Goal: Information Seeking & Learning: Learn about a topic

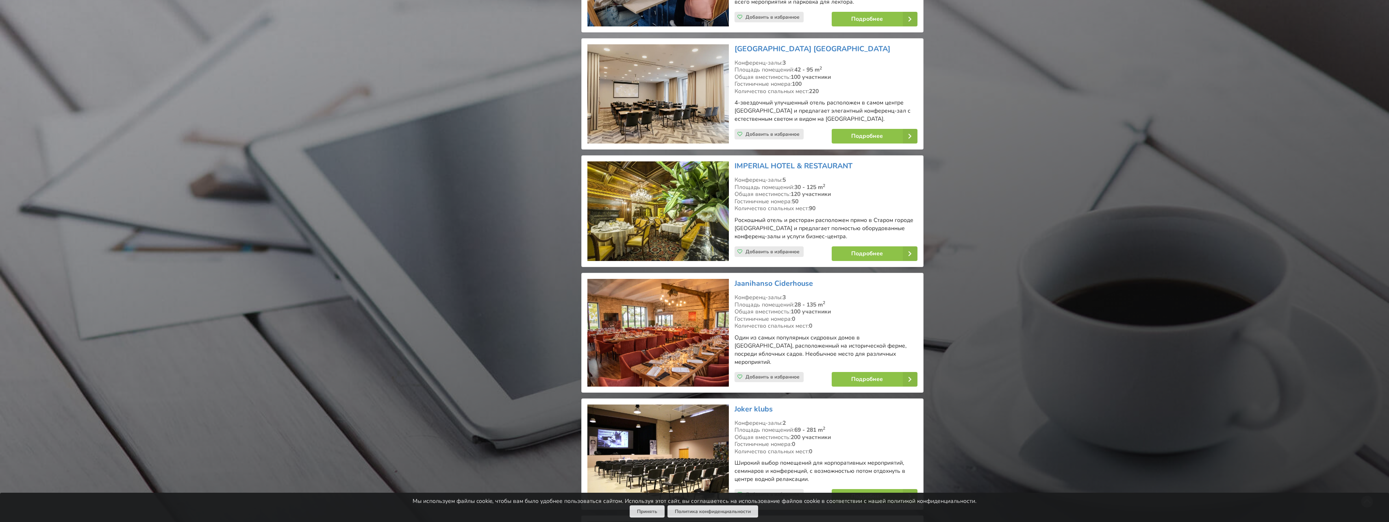
scroll to position [2682, 0]
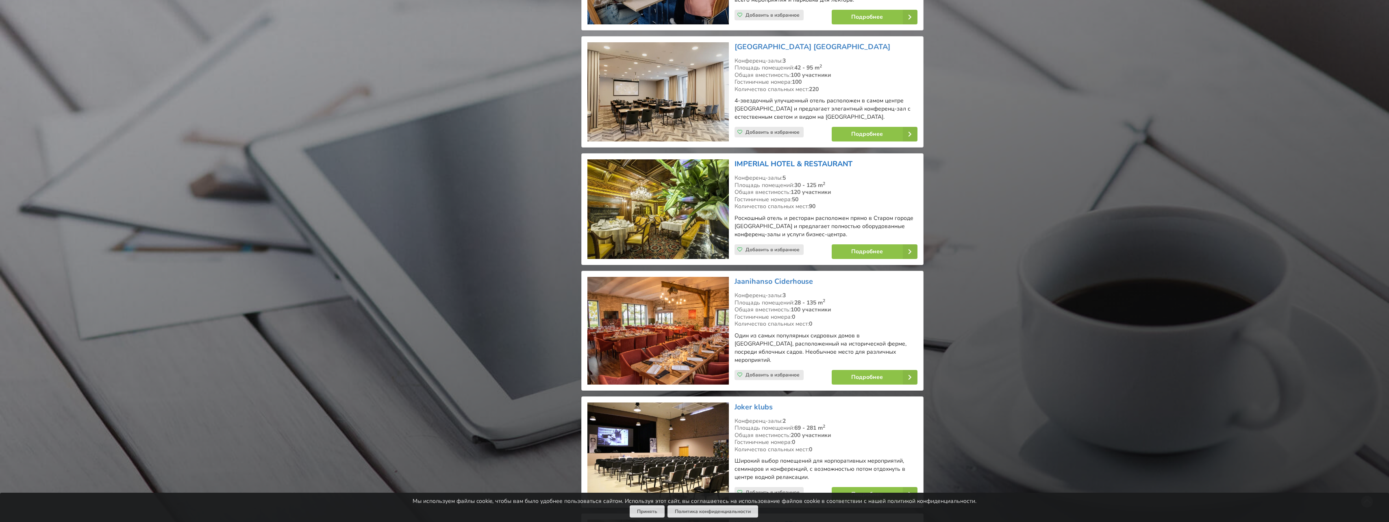
click at [758, 159] on link "IMPERIAL HOTEL & RESTAURANT" at bounding box center [793, 164] width 118 height 10
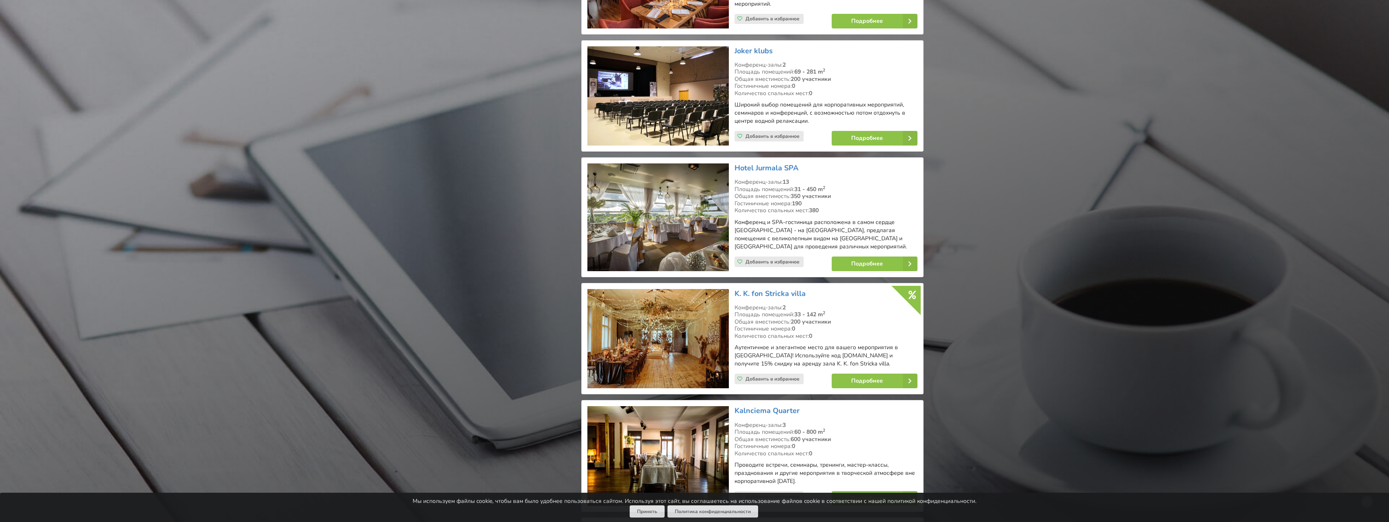
scroll to position [3088, 0]
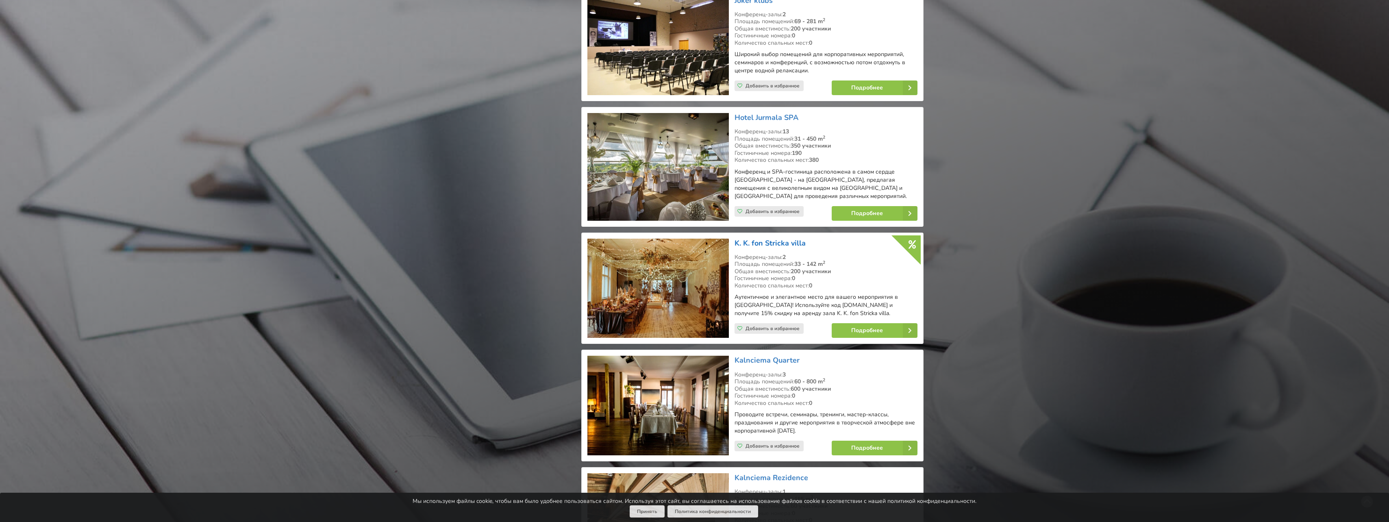
click at [751, 238] on link "K. K. fon Stricka villa" at bounding box center [769, 243] width 71 height 10
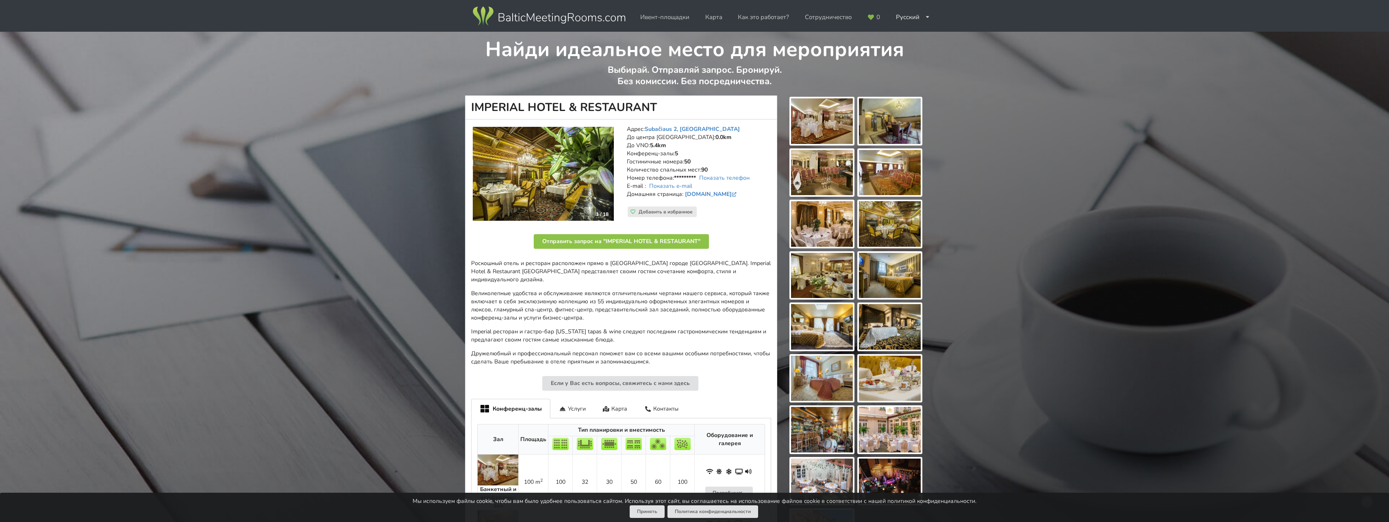
click at [894, 223] on img at bounding box center [890, 224] width 62 height 46
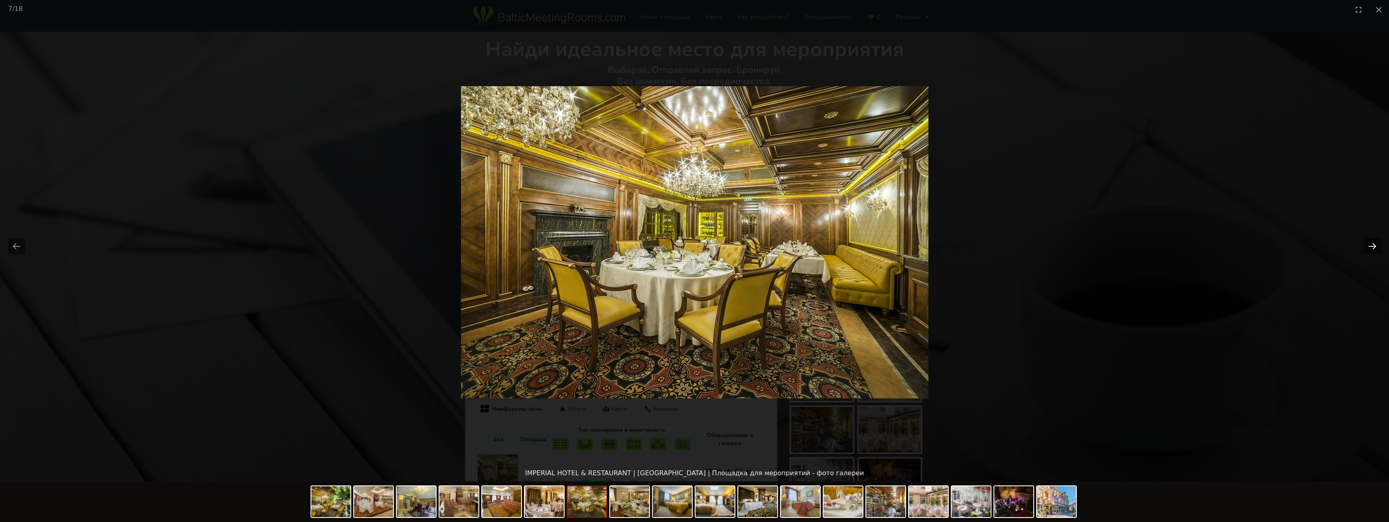
click at [1368, 245] on button "Next slide" at bounding box center [1371, 246] width 17 height 16
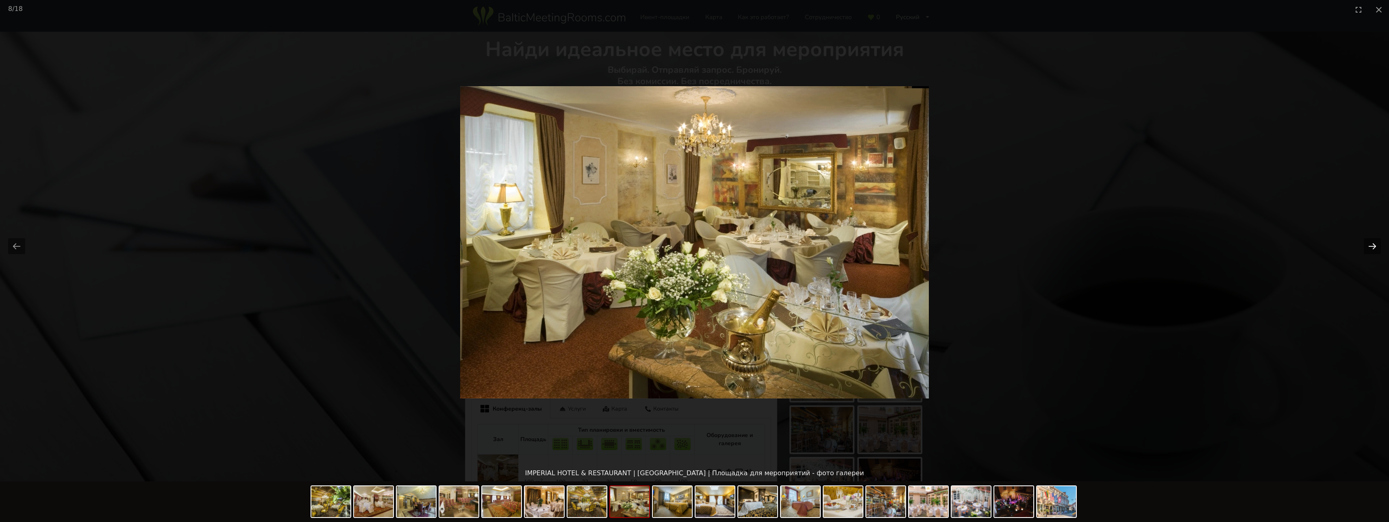
click at [1368, 245] on button "Next slide" at bounding box center [1371, 246] width 17 height 16
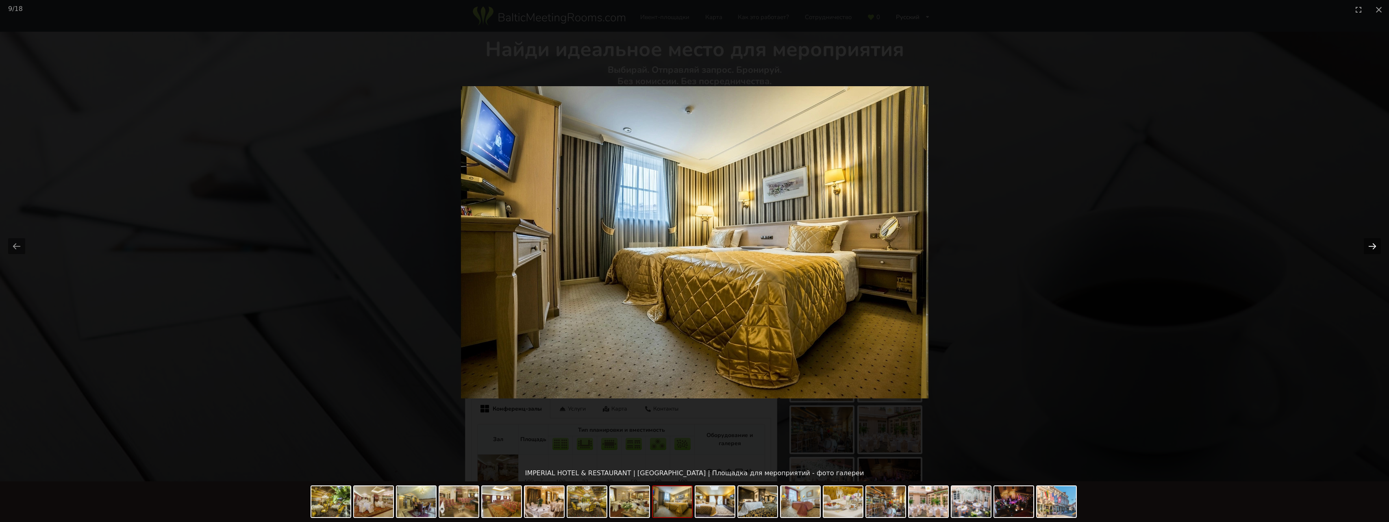
click at [1368, 245] on button "Next slide" at bounding box center [1371, 246] width 17 height 16
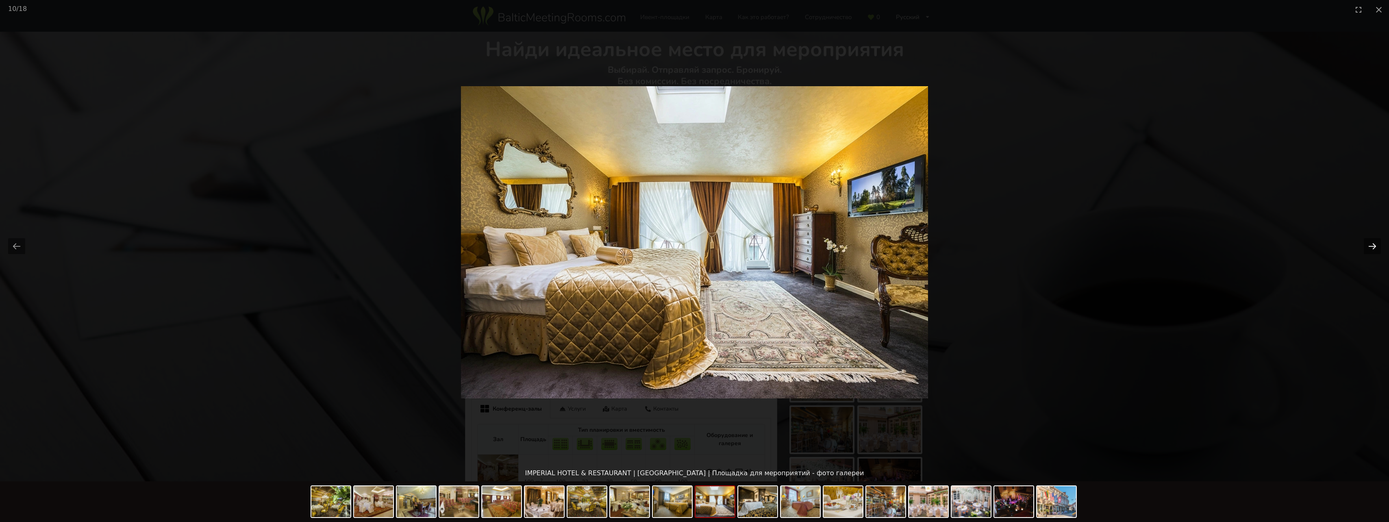
click at [1368, 245] on button "Next slide" at bounding box center [1371, 246] width 17 height 16
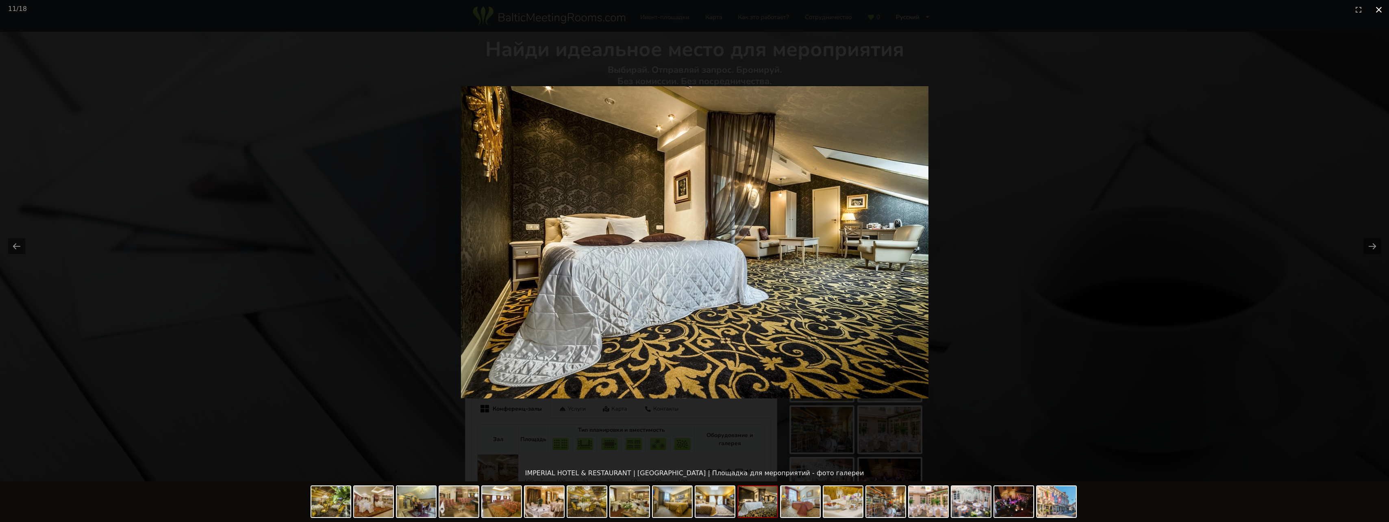
click at [1378, 8] on button "Close gallery" at bounding box center [1378, 9] width 20 height 19
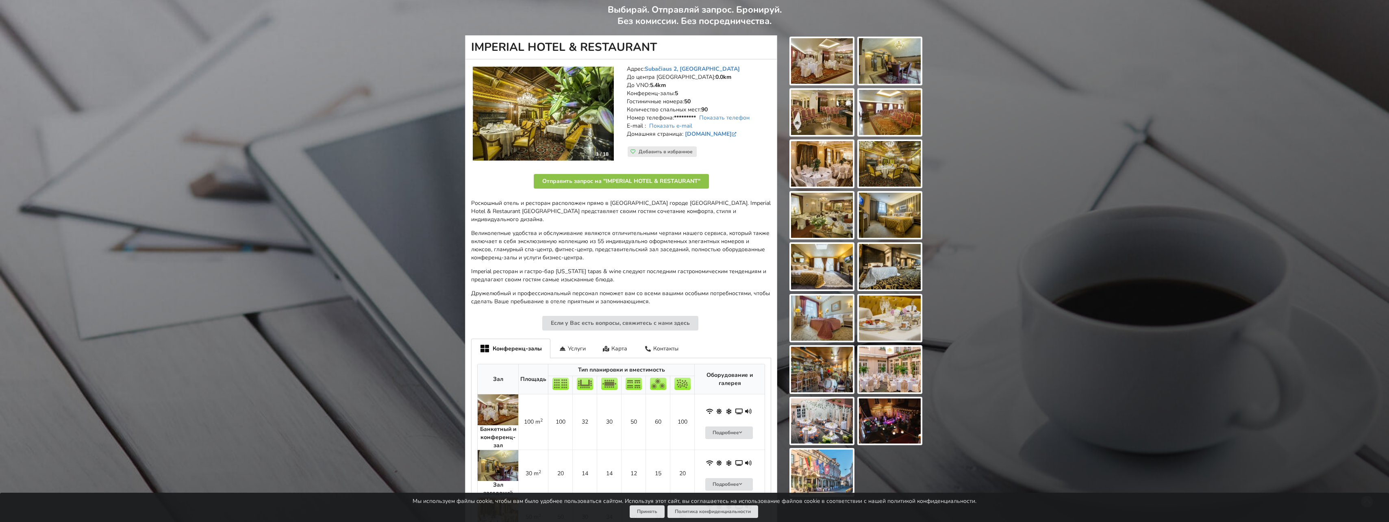
scroll to position [41, 0]
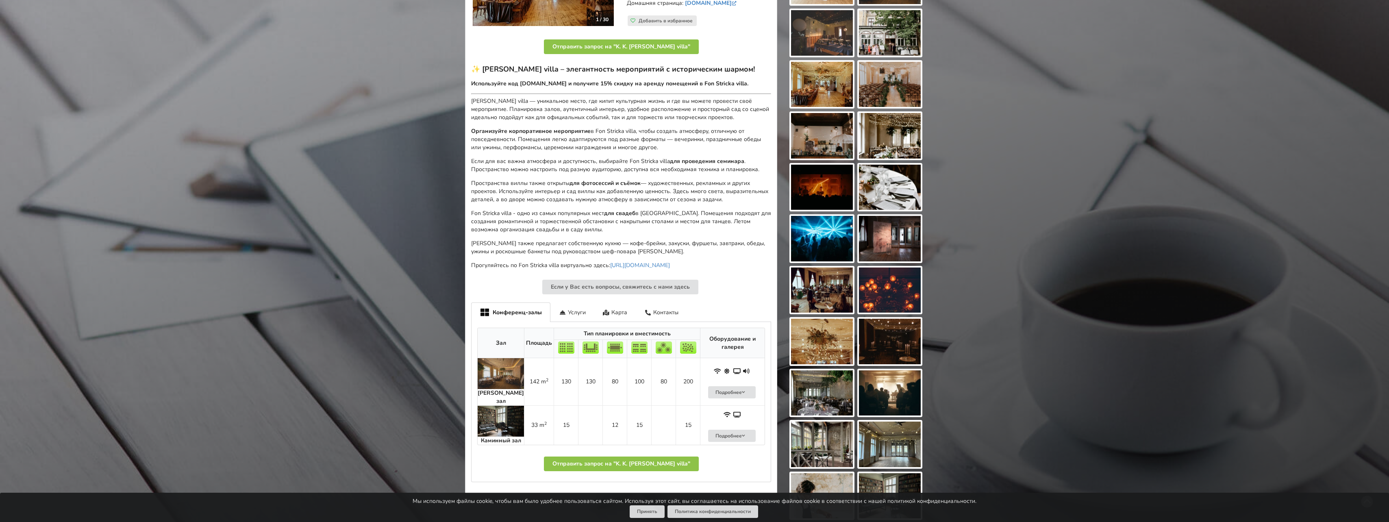
scroll to position [203, 0]
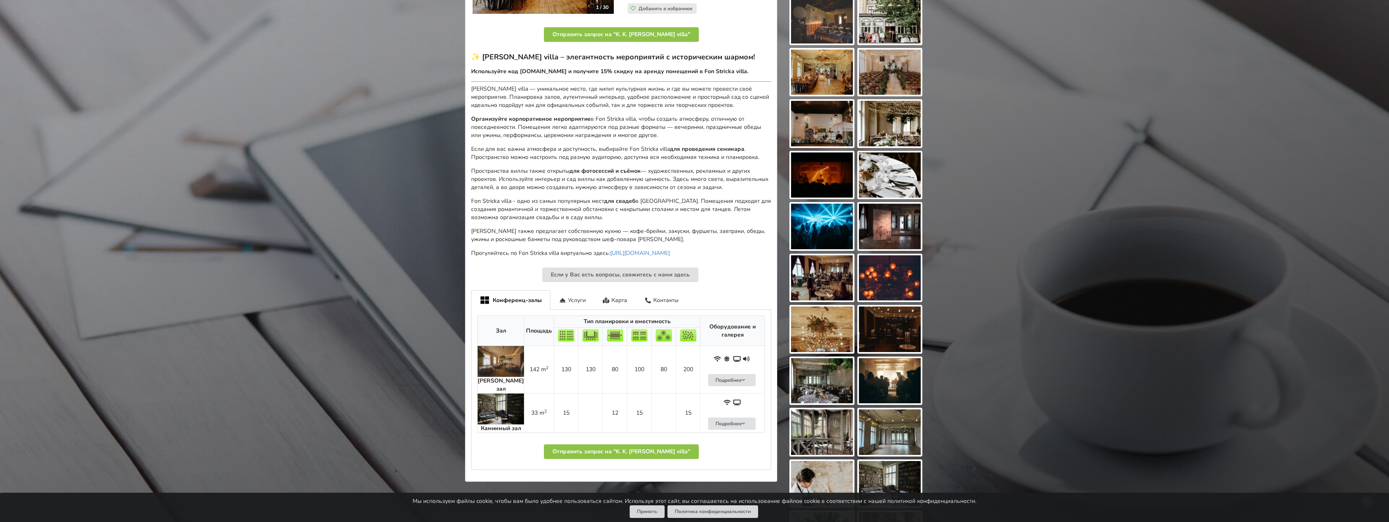
click at [496, 360] on img at bounding box center [500, 361] width 46 height 31
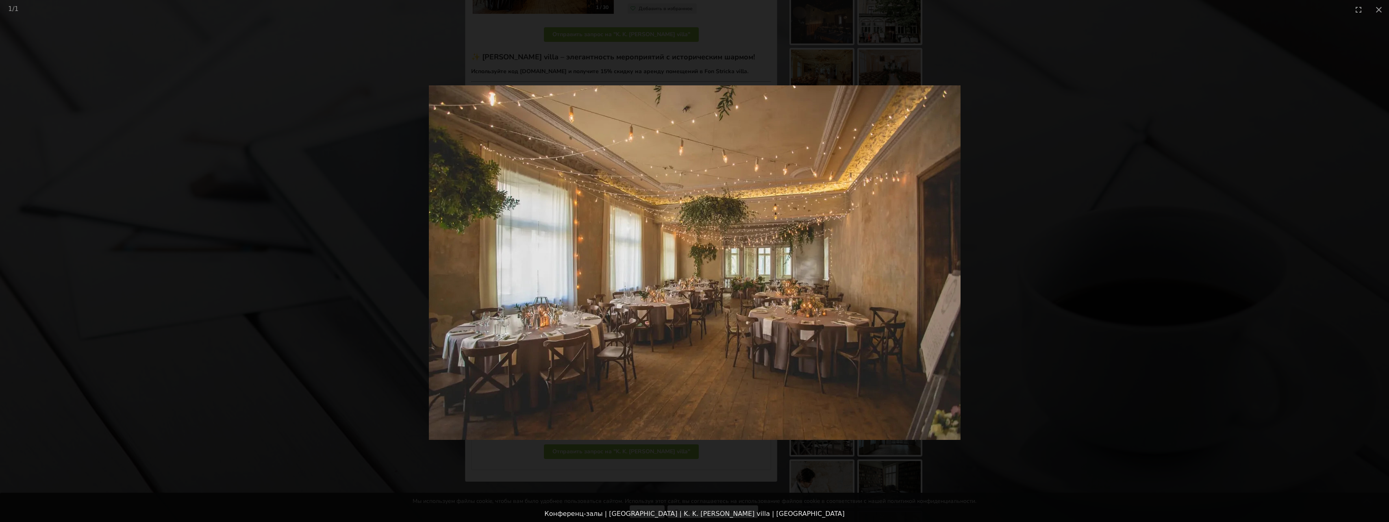
click at [941, 250] on img at bounding box center [695, 262] width 532 height 354
click at [963, 285] on picture at bounding box center [694, 262] width 1389 height 486
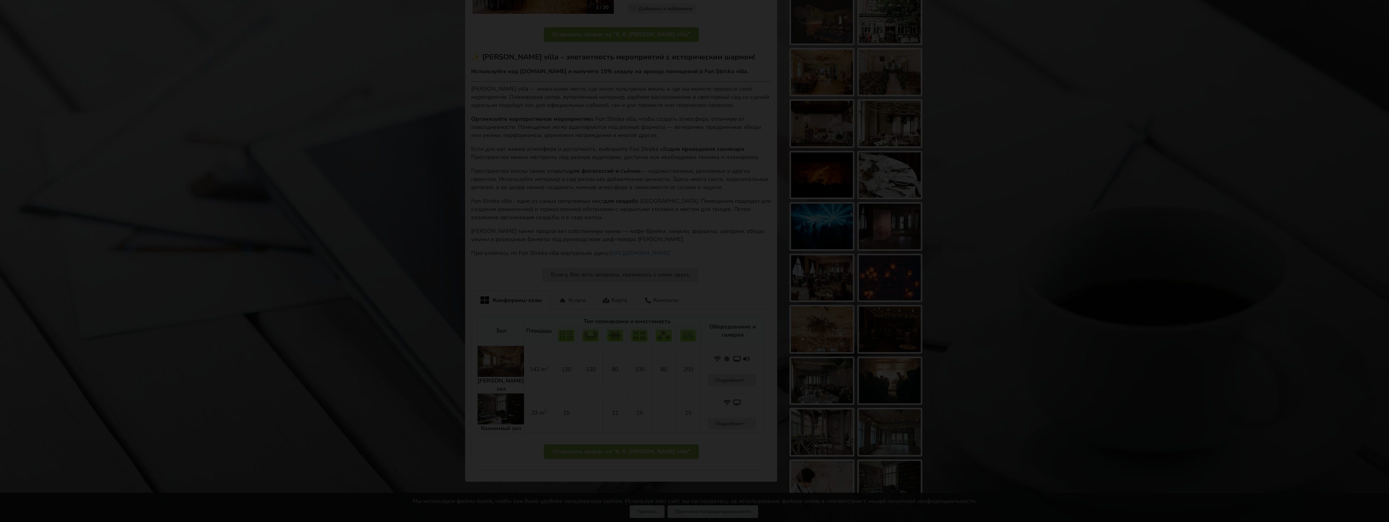
click at [950, 274] on img at bounding box center [695, 262] width 532 height 354
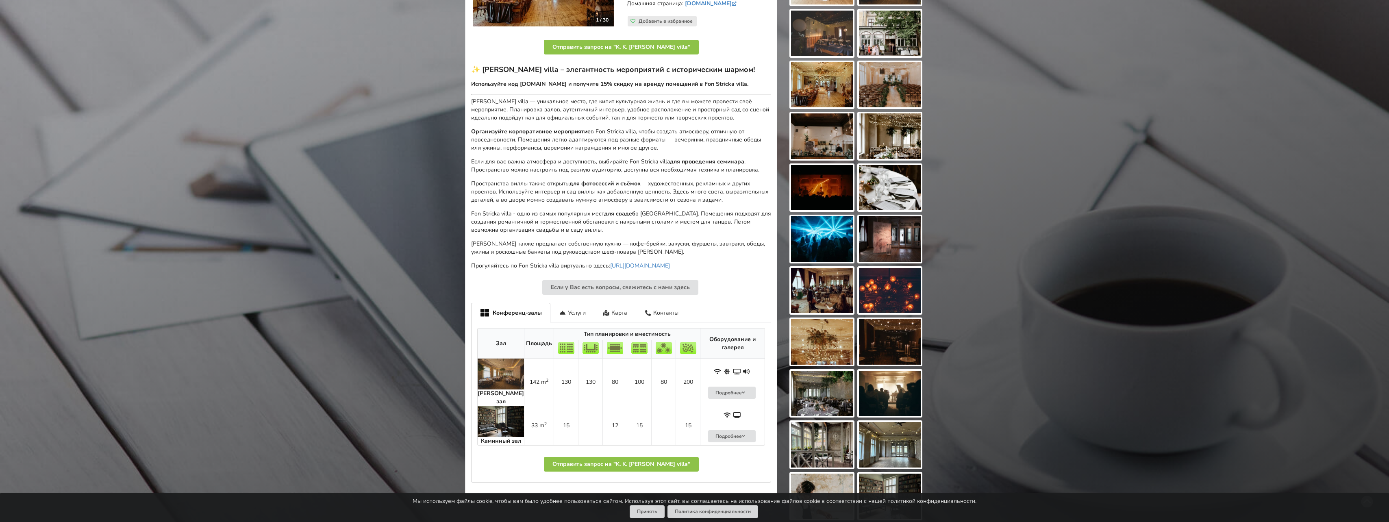
scroll to position [284, 0]
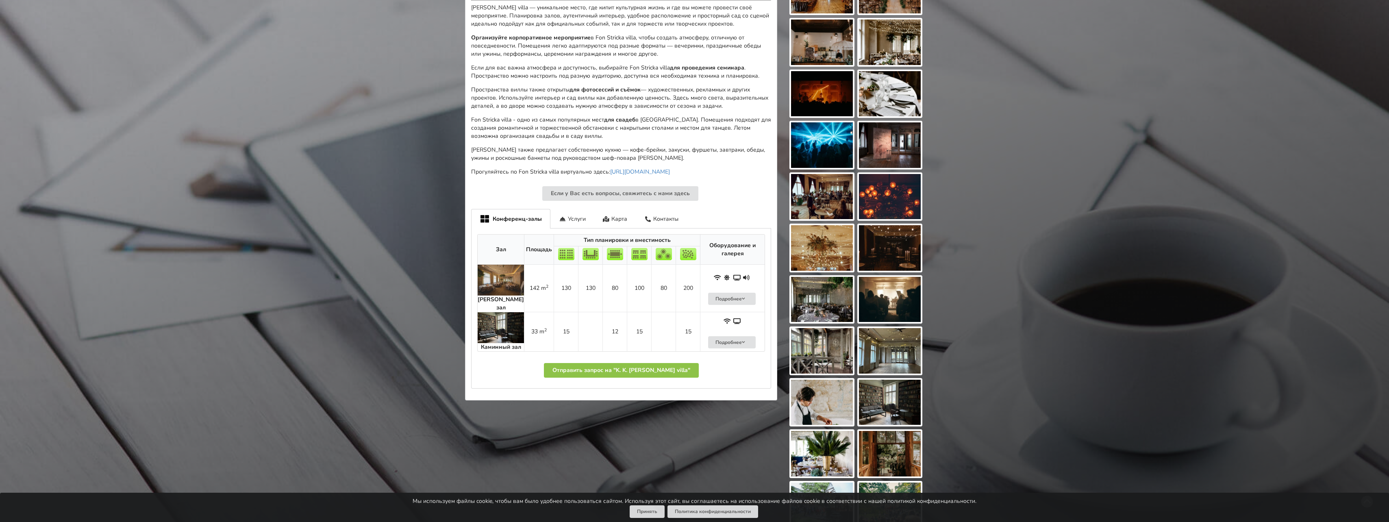
click at [826, 302] on img at bounding box center [822, 300] width 62 height 46
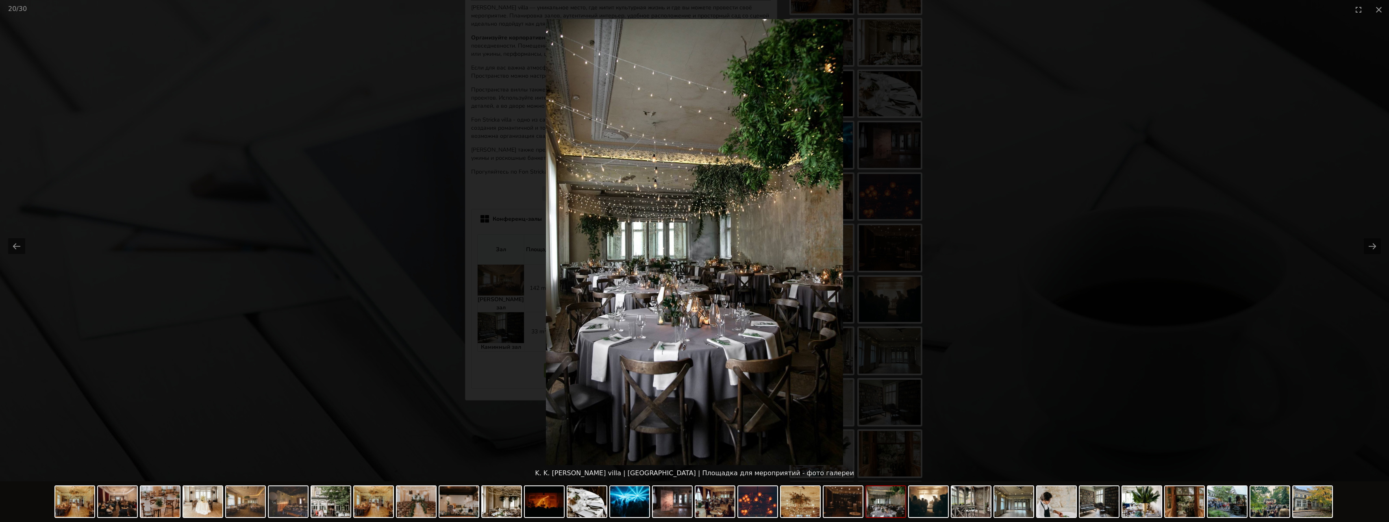
scroll to position [0, 0]
click at [1035, 171] on picture at bounding box center [694, 242] width 1389 height 446
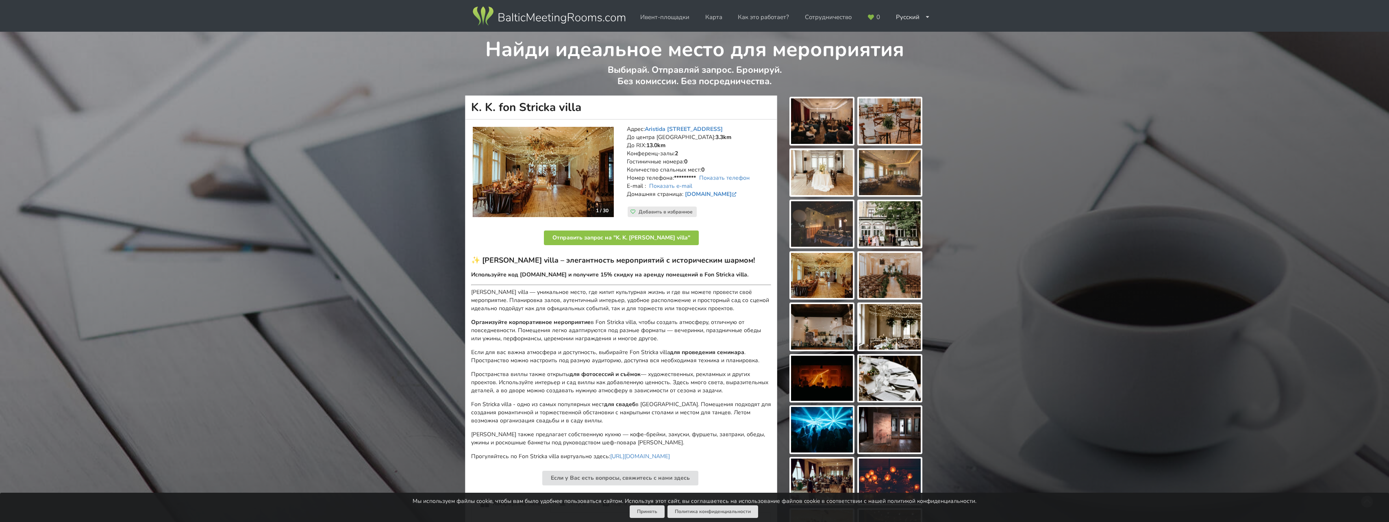
click at [893, 233] on img at bounding box center [890, 224] width 62 height 46
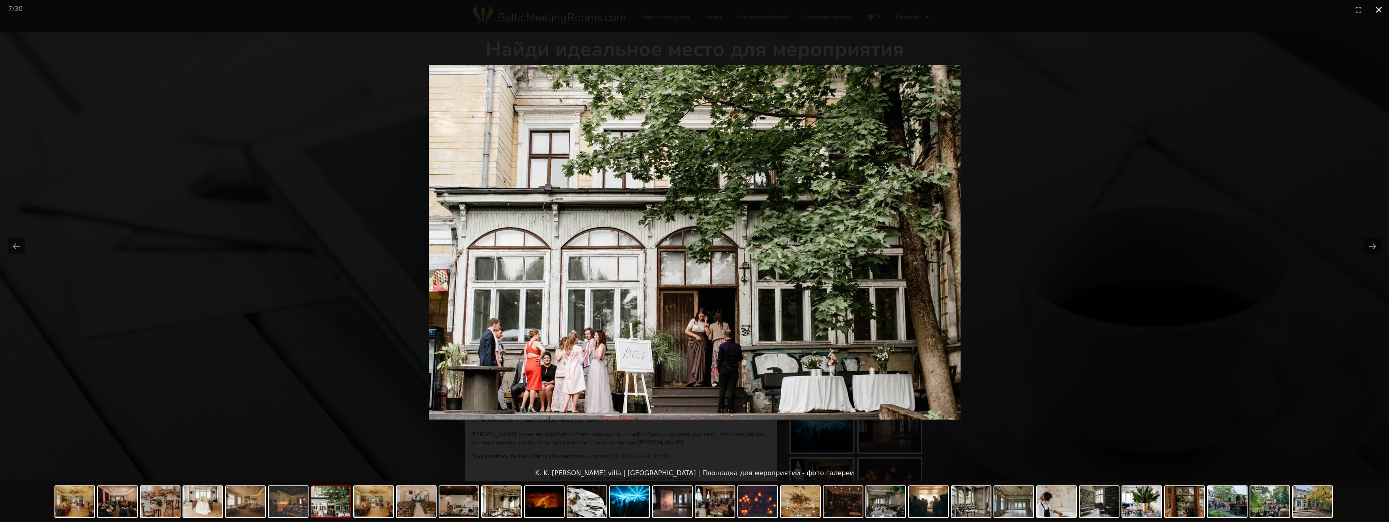
click at [1375, 8] on button "Close gallery" at bounding box center [1378, 9] width 20 height 19
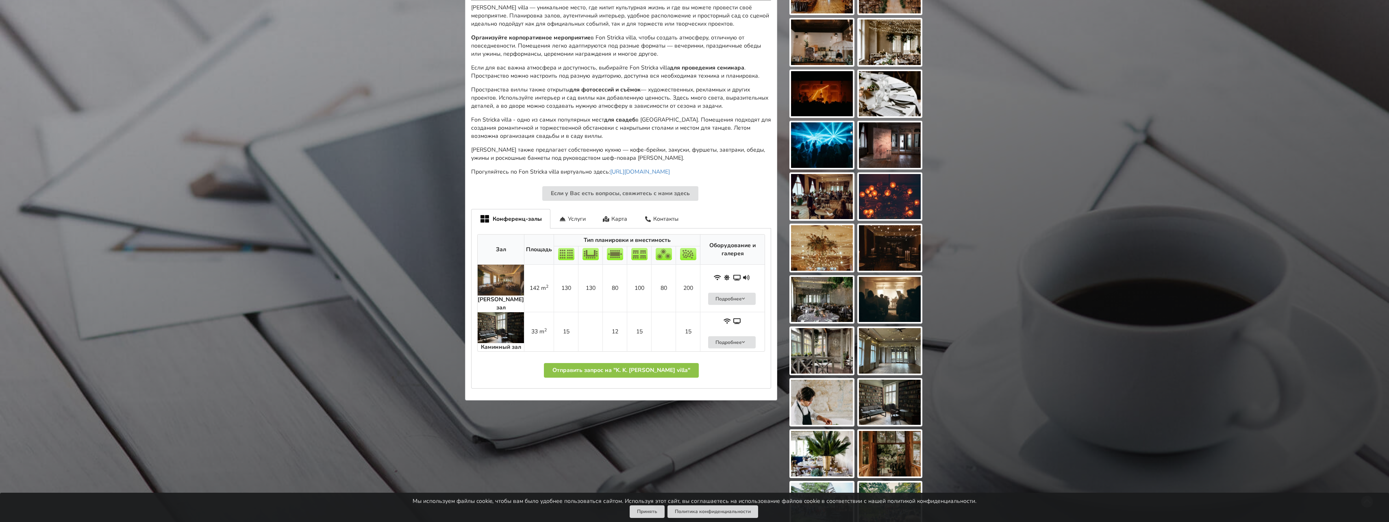
scroll to position [545, 0]
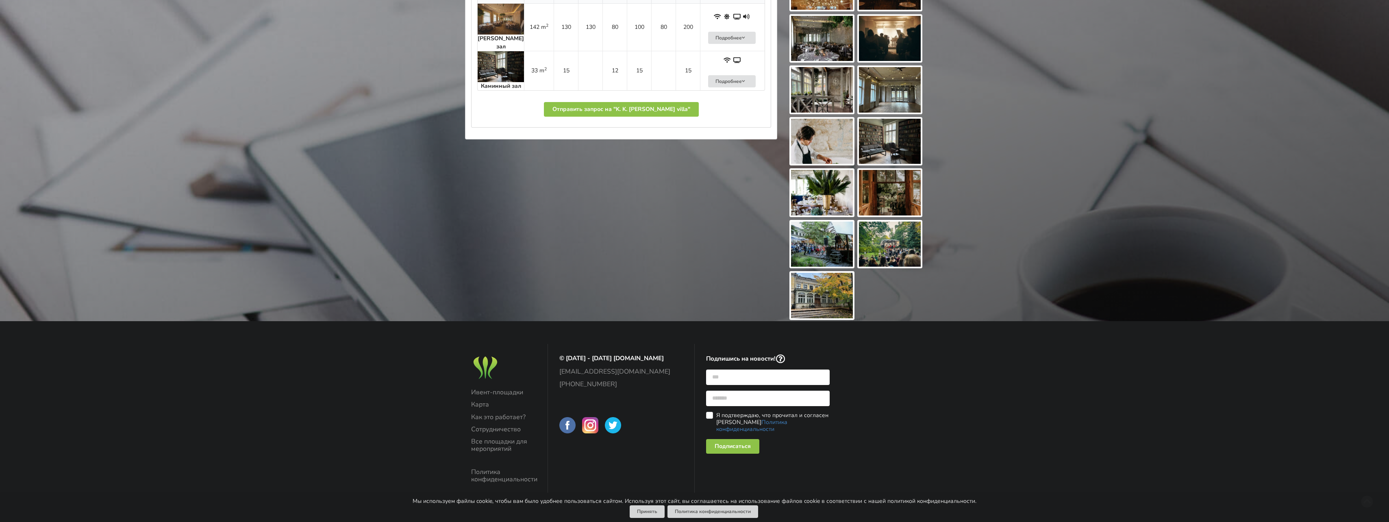
click at [827, 288] on img at bounding box center [822, 296] width 62 height 46
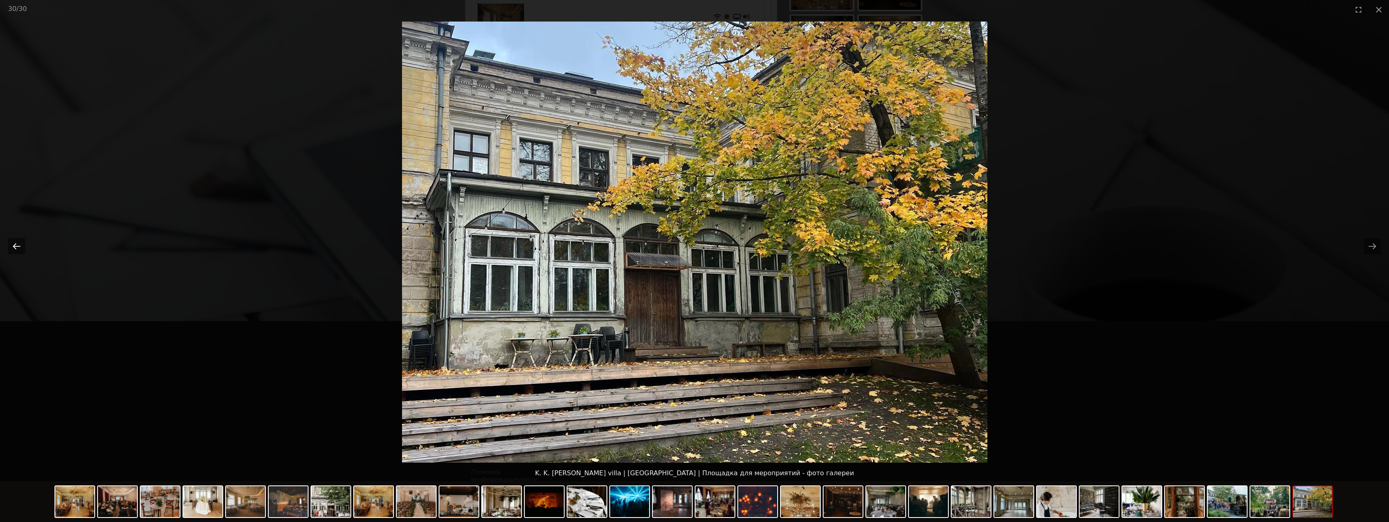
click at [16, 243] on button "Previous slide" at bounding box center [16, 246] width 17 height 16
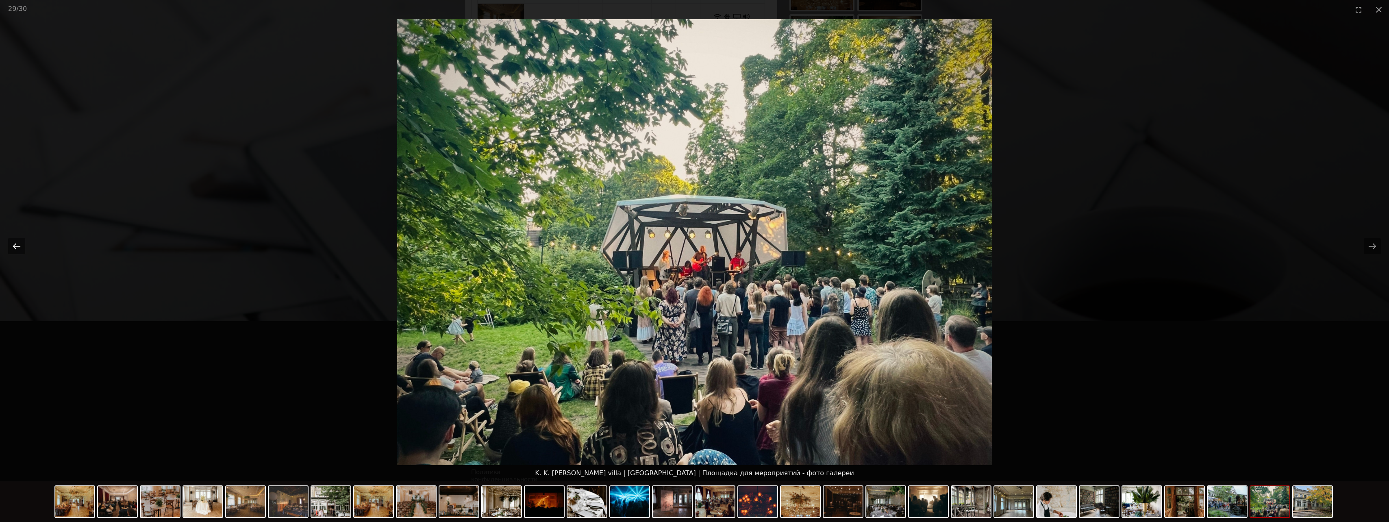
click at [16, 243] on button "Previous slide" at bounding box center [16, 246] width 17 height 16
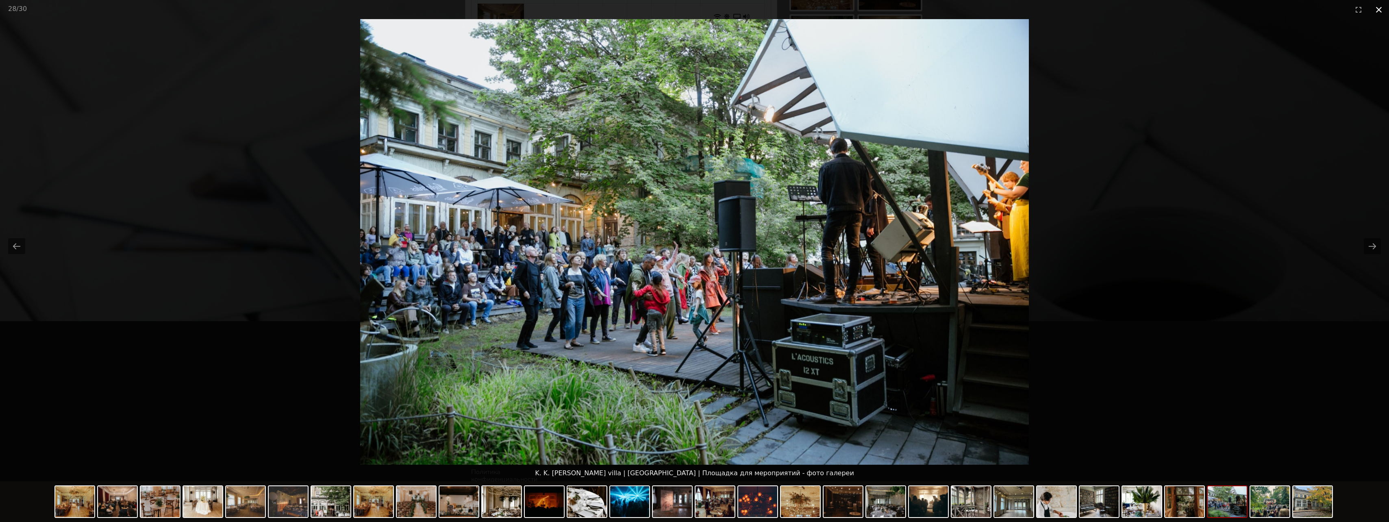
click at [1374, 7] on button "Close gallery" at bounding box center [1378, 9] width 20 height 19
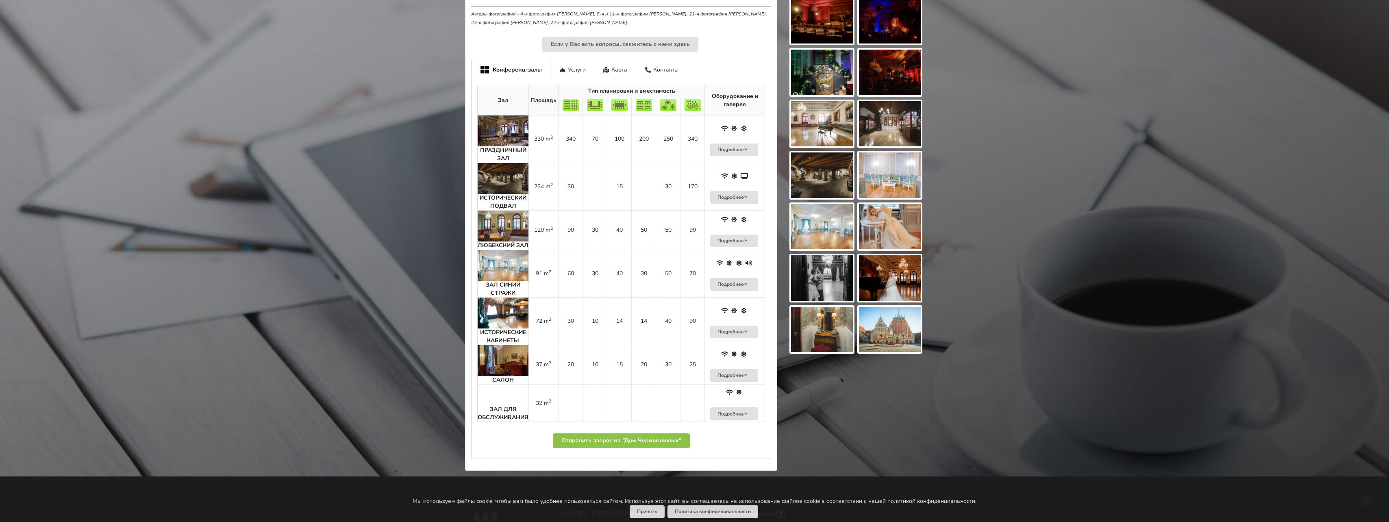
scroll to position [406, 0]
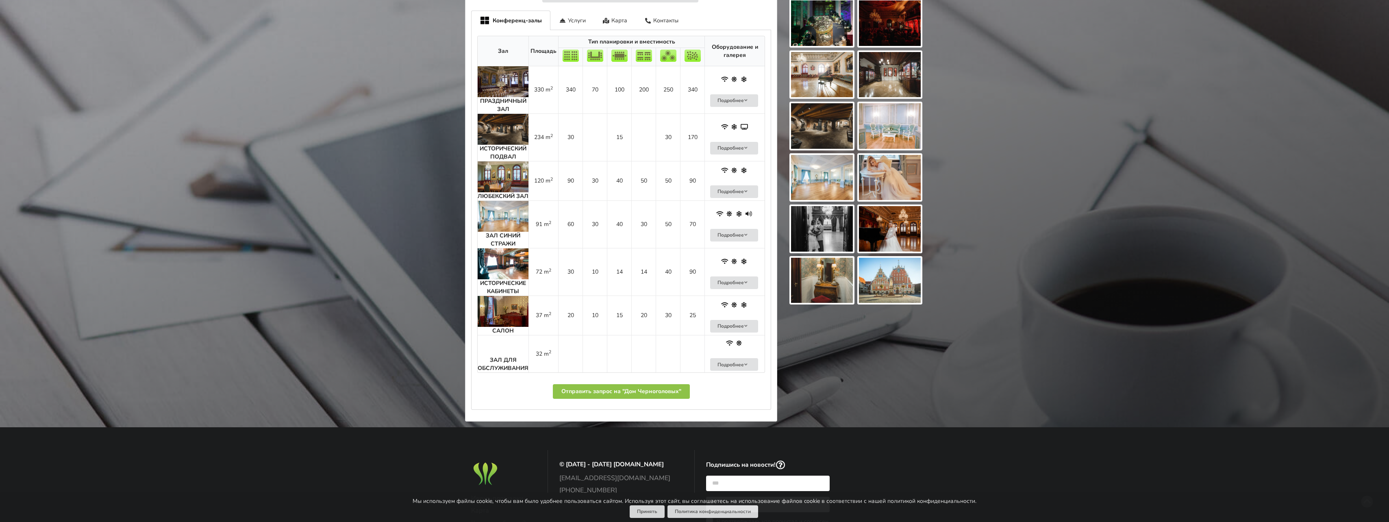
click at [496, 225] on img at bounding box center [502, 216] width 51 height 31
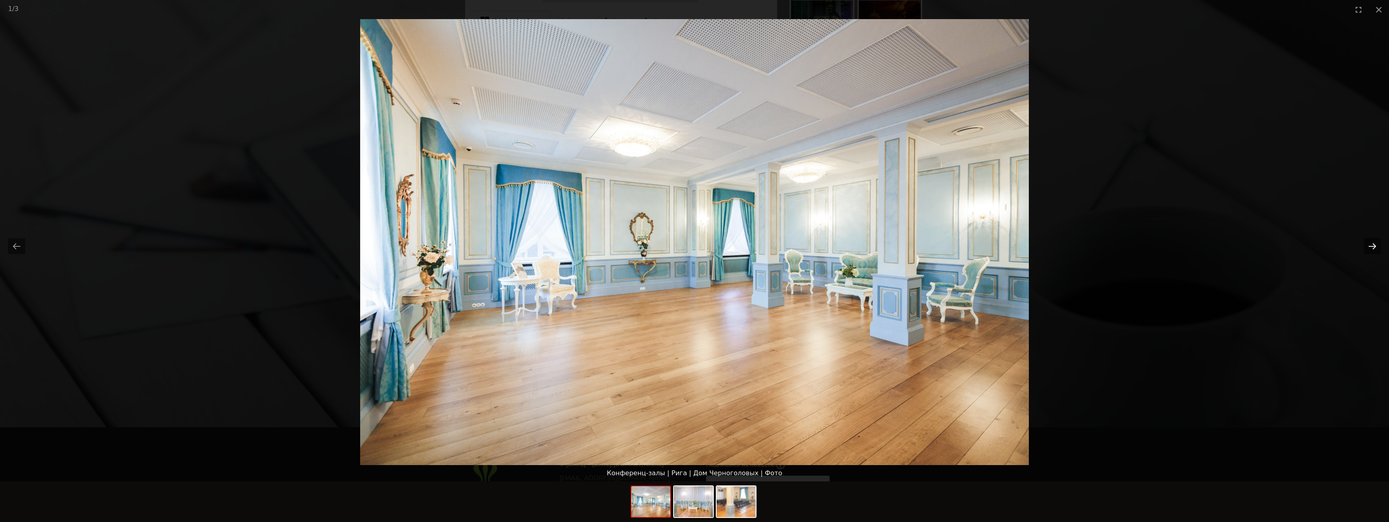
click at [1374, 244] on button "Next slide" at bounding box center [1371, 246] width 17 height 16
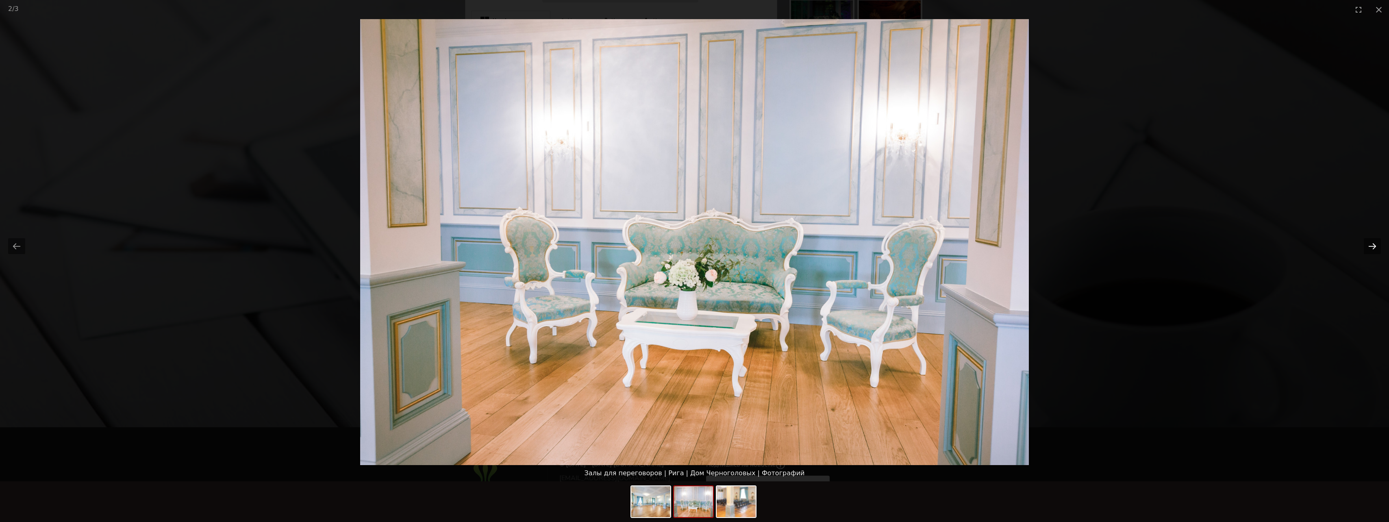
click at [1374, 244] on button "Next slide" at bounding box center [1371, 246] width 17 height 16
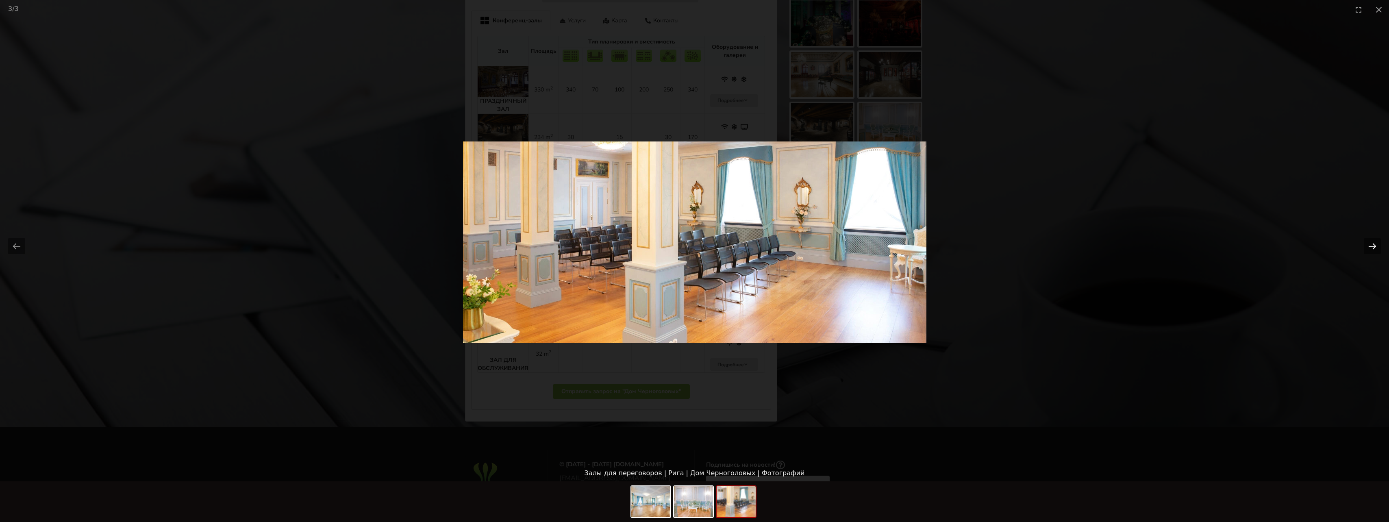
click at [1374, 244] on button "Next slide" at bounding box center [1371, 246] width 17 height 16
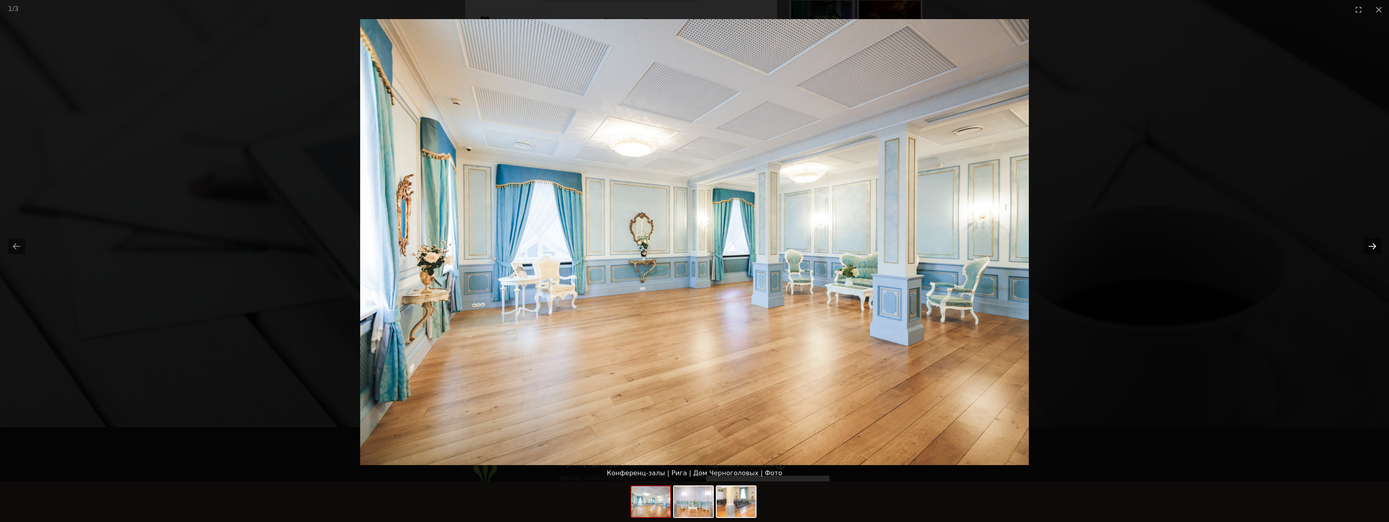
click at [1374, 244] on button "Next slide" at bounding box center [1371, 246] width 17 height 16
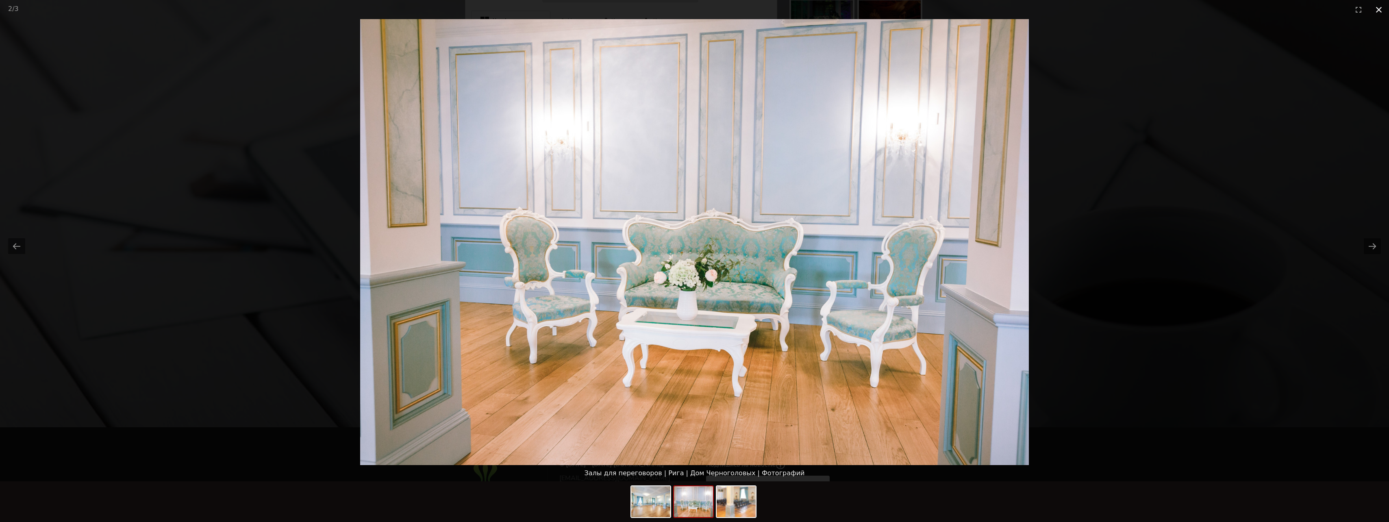
click at [1378, 5] on button "Close gallery" at bounding box center [1378, 9] width 20 height 19
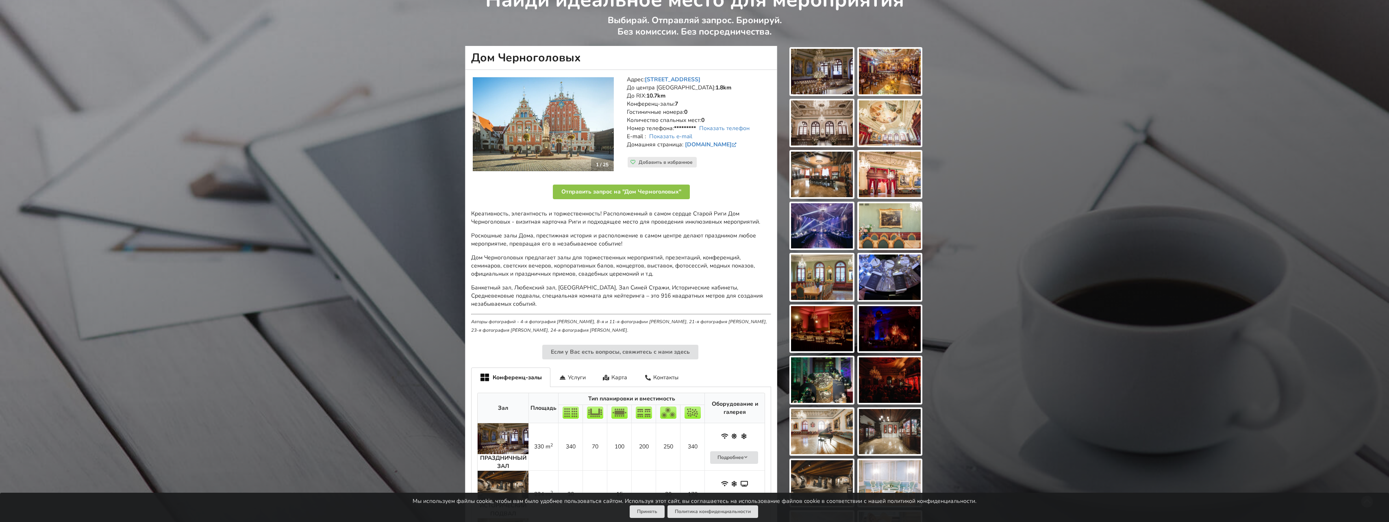
scroll to position [0, 0]
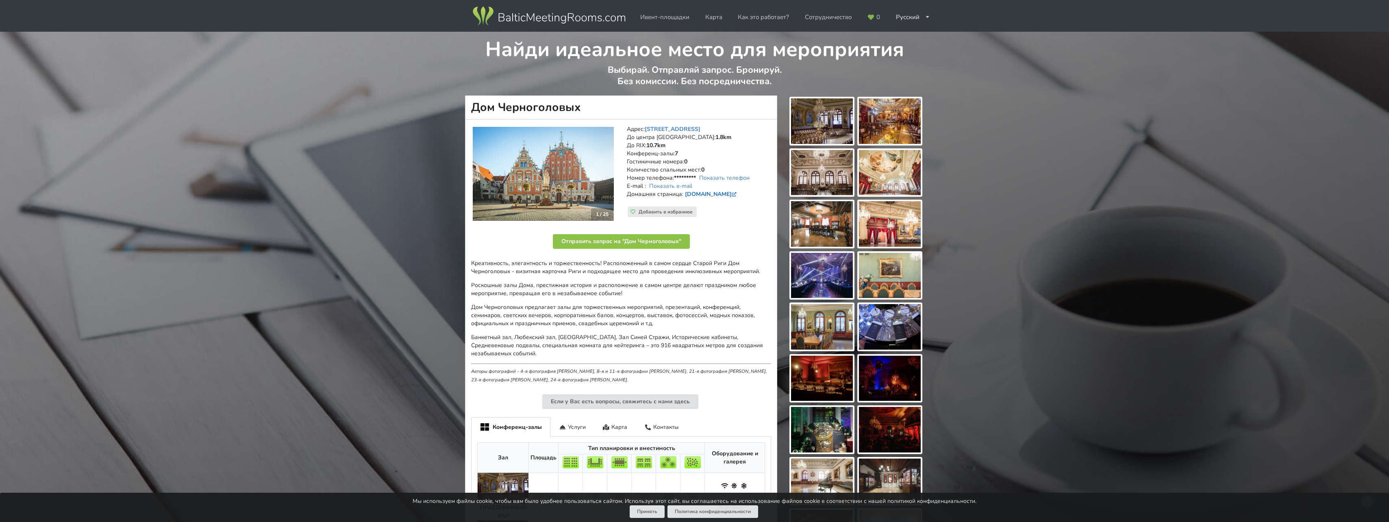
click at [725, 195] on link "www.melngalvjunams.lv" at bounding box center [711, 194] width 53 height 8
